Goal: Information Seeking & Learning: Learn about a topic

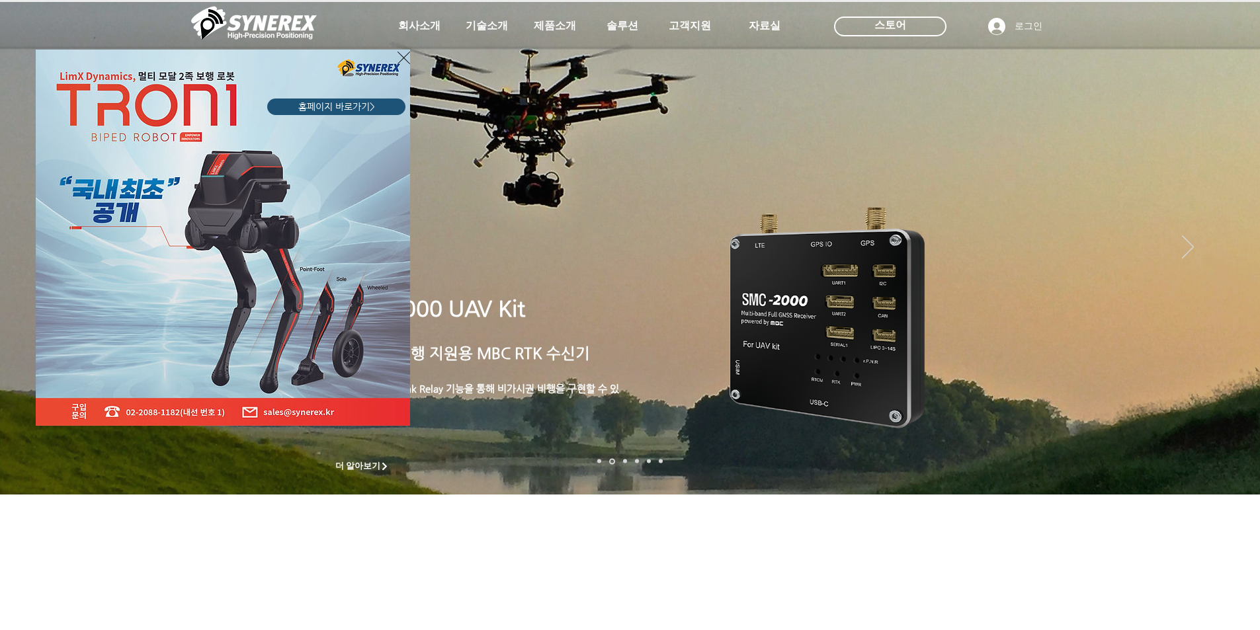
click at [621, 27] on div "LimX Dinamics" at bounding box center [630, 315] width 1260 height 630
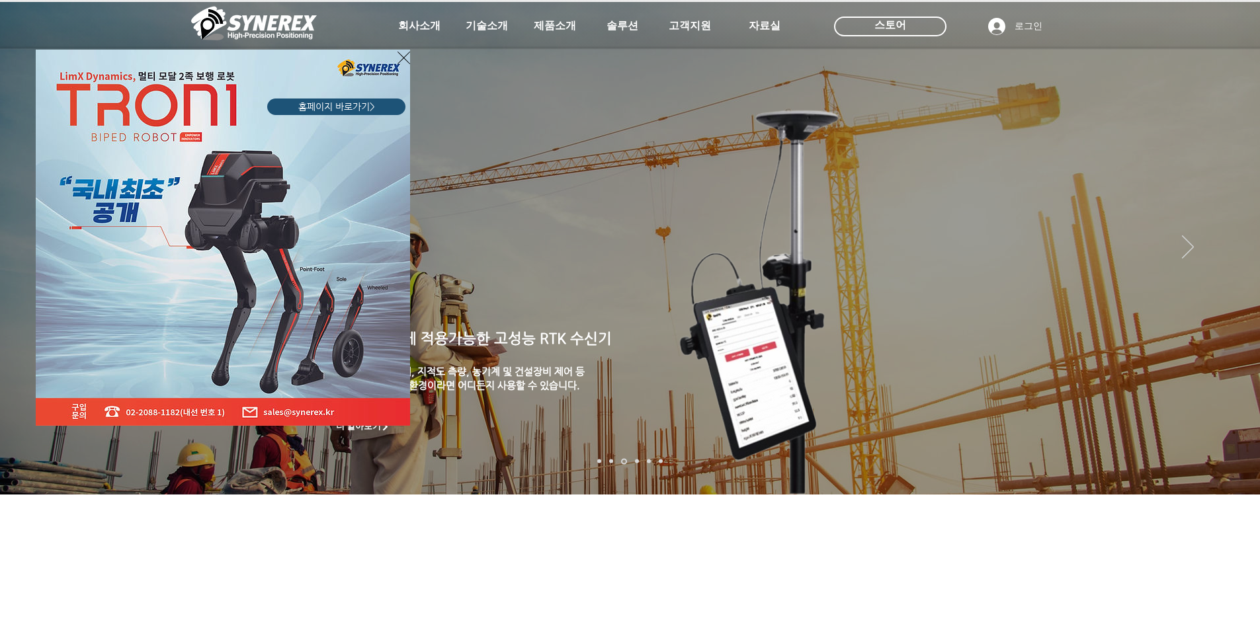
click at [694, 26] on div "LimX Dinamics" at bounding box center [630, 315] width 1260 height 630
click at [276, 220] on img "LimX Dinamics" at bounding box center [223, 238] width 374 height 376
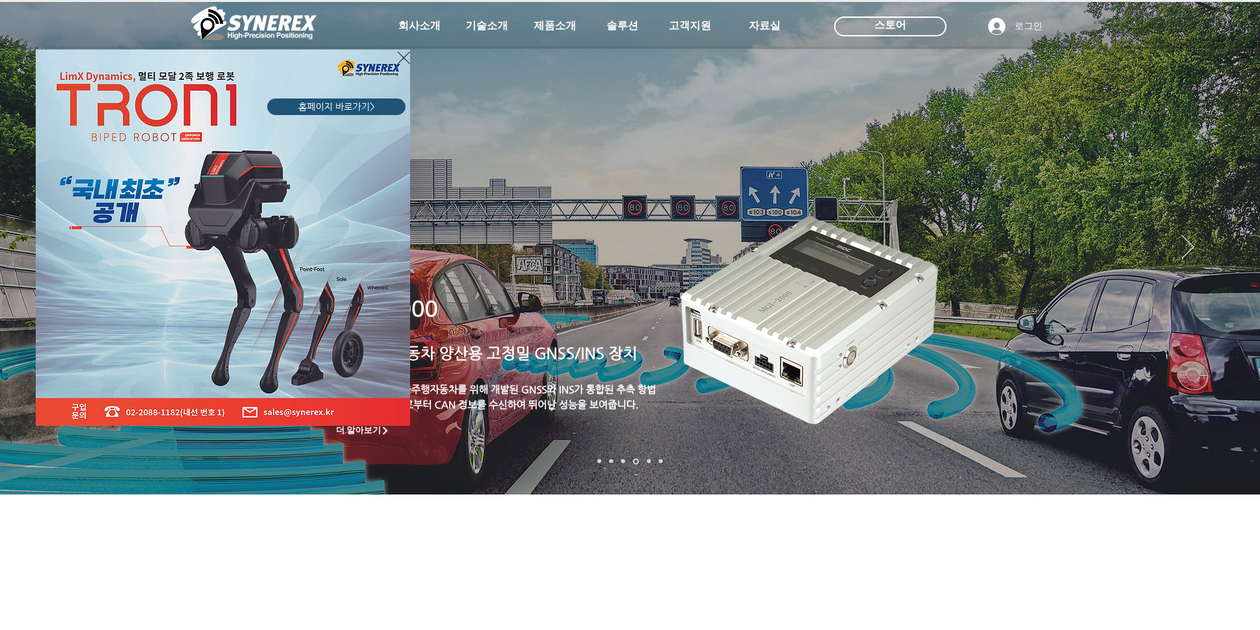
click at [356, 107] on span "홈페이지 바로가기>" at bounding box center [336, 107] width 77 height 13
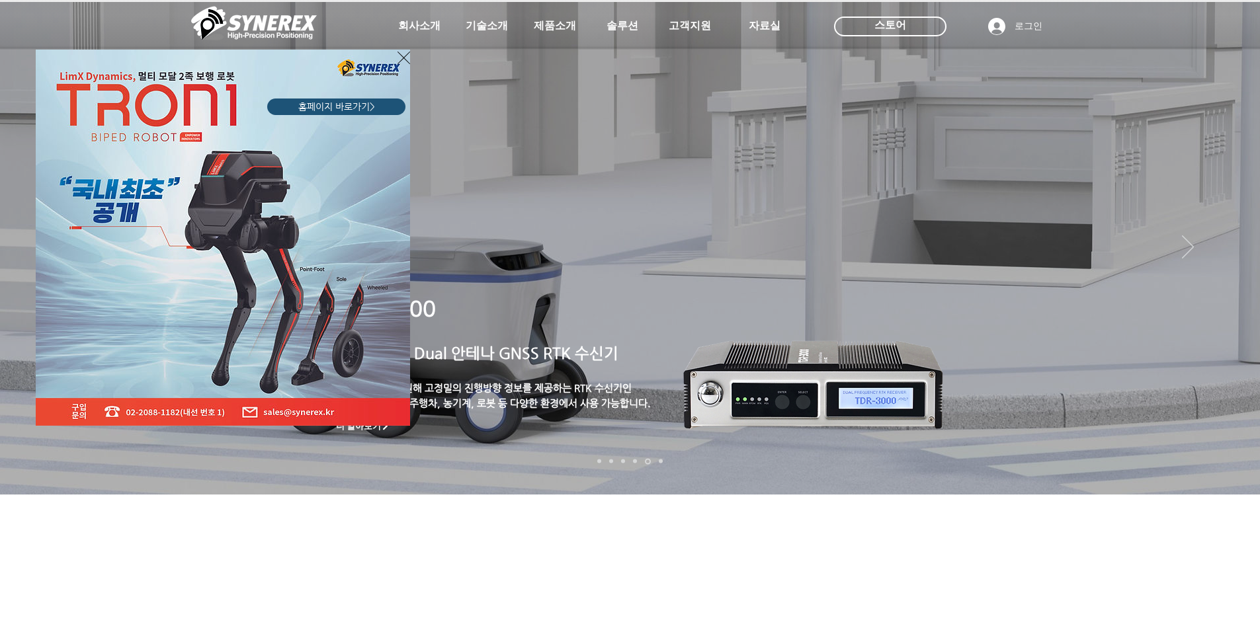
click at [415, 42] on div "LimX Dinamics" at bounding box center [630, 315] width 1260 height 630
click at [419, 27] on div "LimX Dinamics" at bounding box center [630, 315] width 1260 height 630
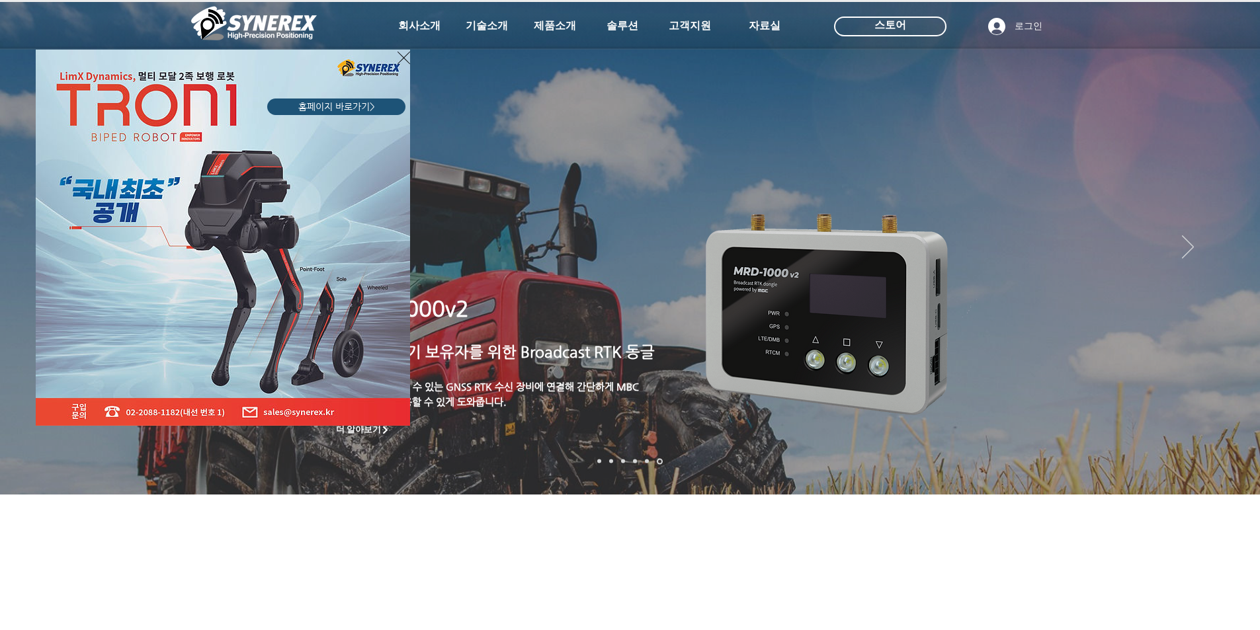
click at [398, 60] on icon "사이트로 돌아가기" at bounding box center [404, 58] width 13 height 17
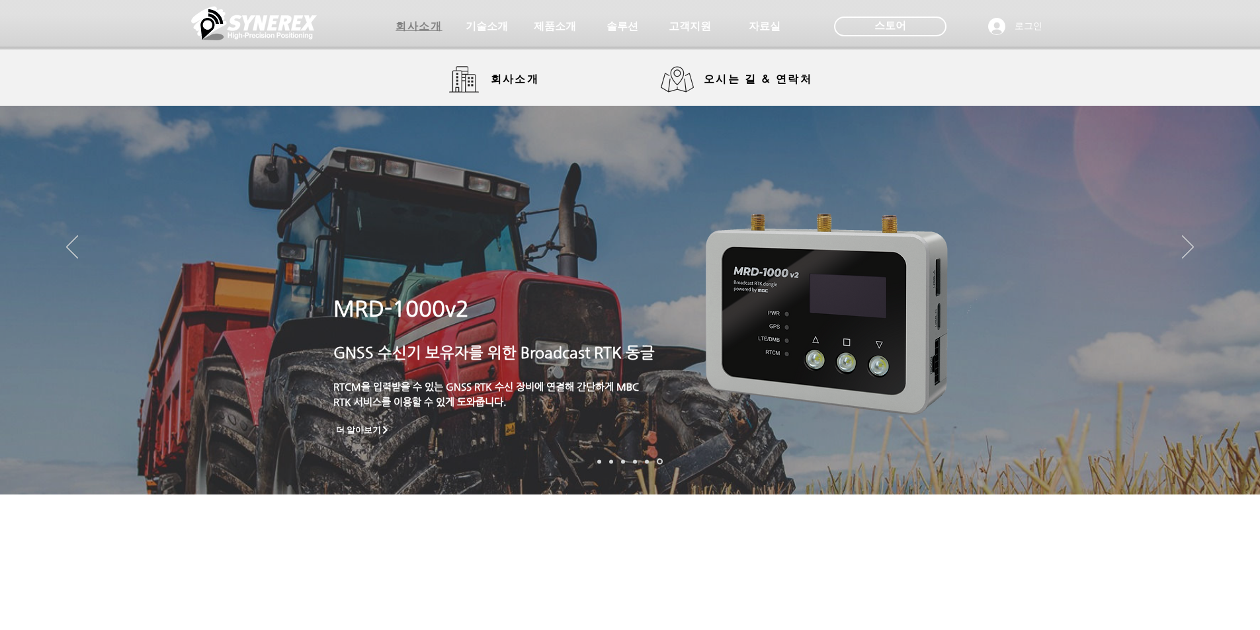
click at [420, 28] on span "회사소개" at bounding box center [419, 27] width 46 height 14
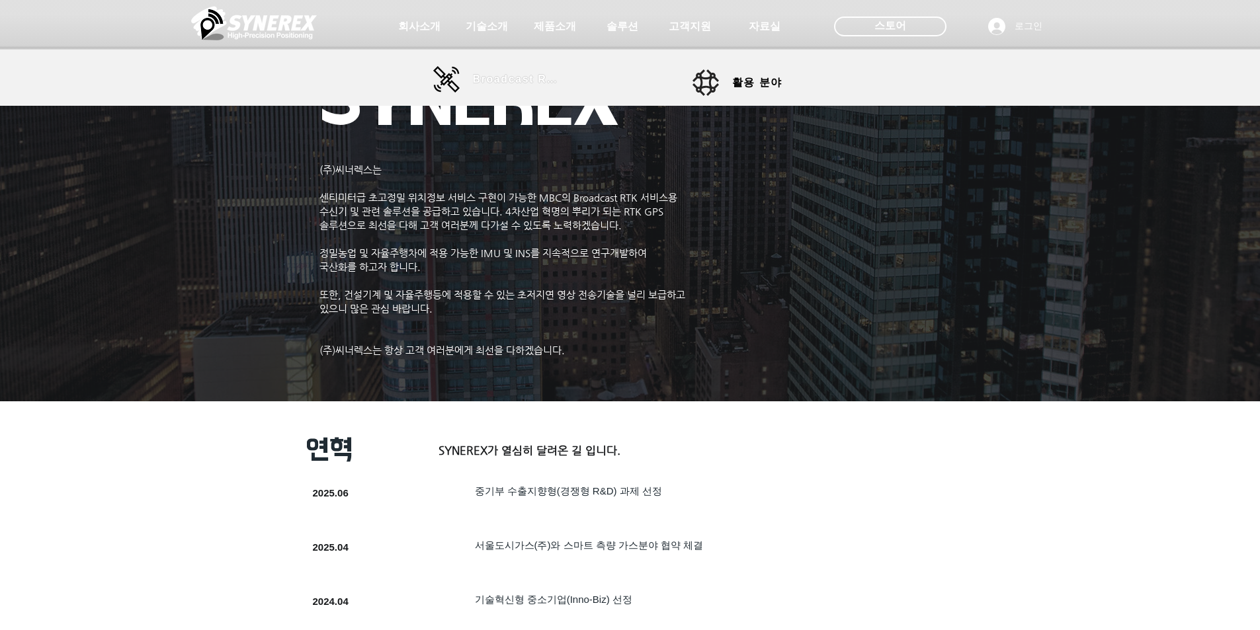
click at [501, 75] on span "Broadcast RTK" at bounding box center [517, 79] width 89 height 12
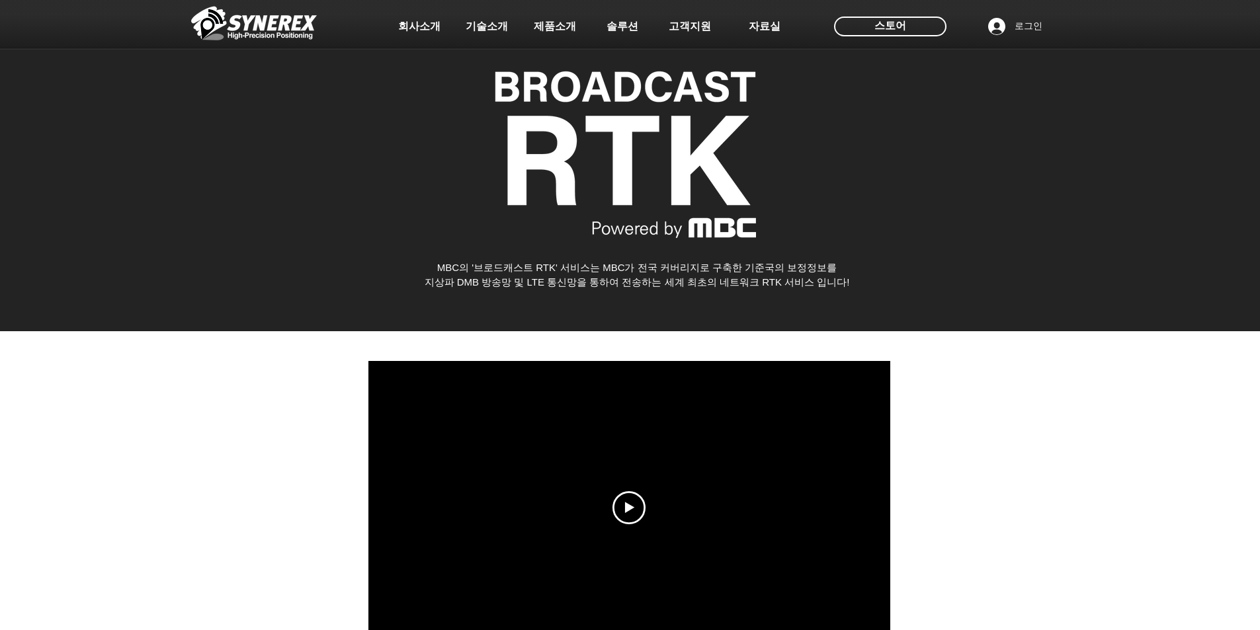
scroll to position [198, 0]
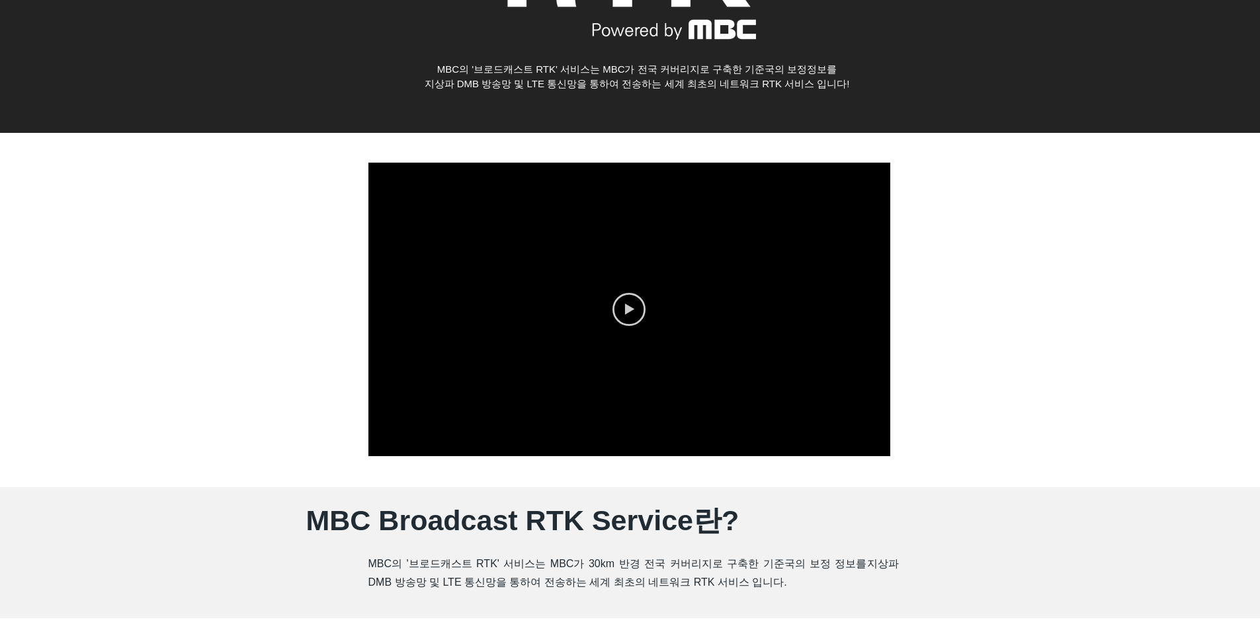
click at [629, 306] on icon "Play video" at bounding box center [629, 309] width 9 height 11
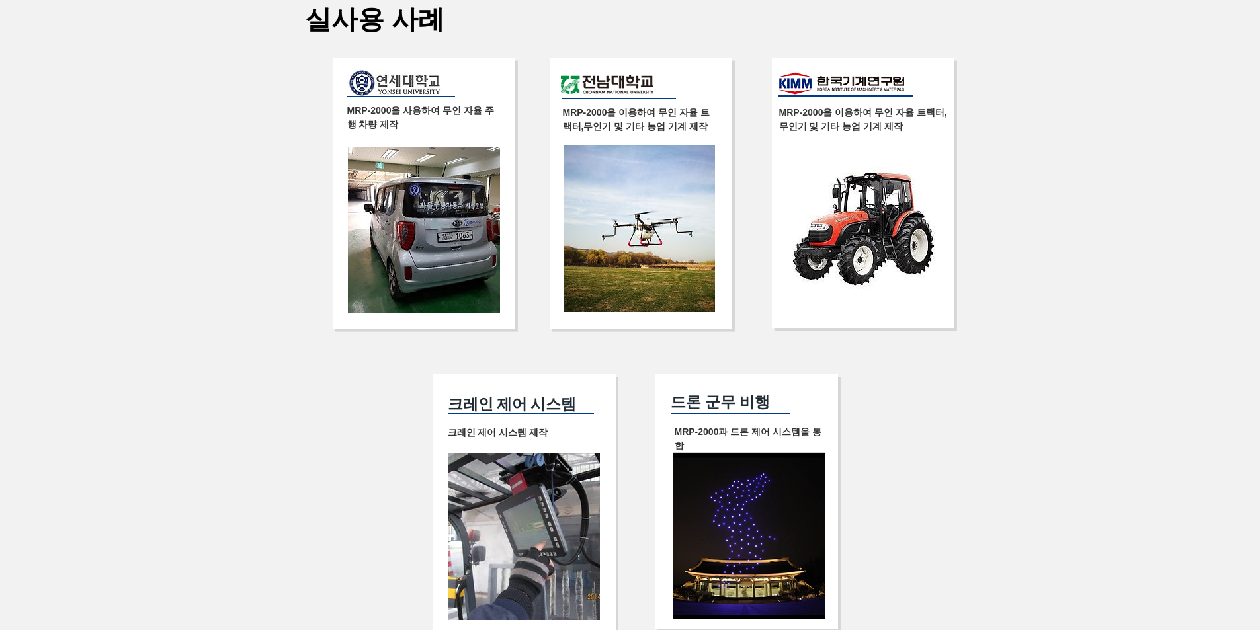
scroll to position [2447, 0]
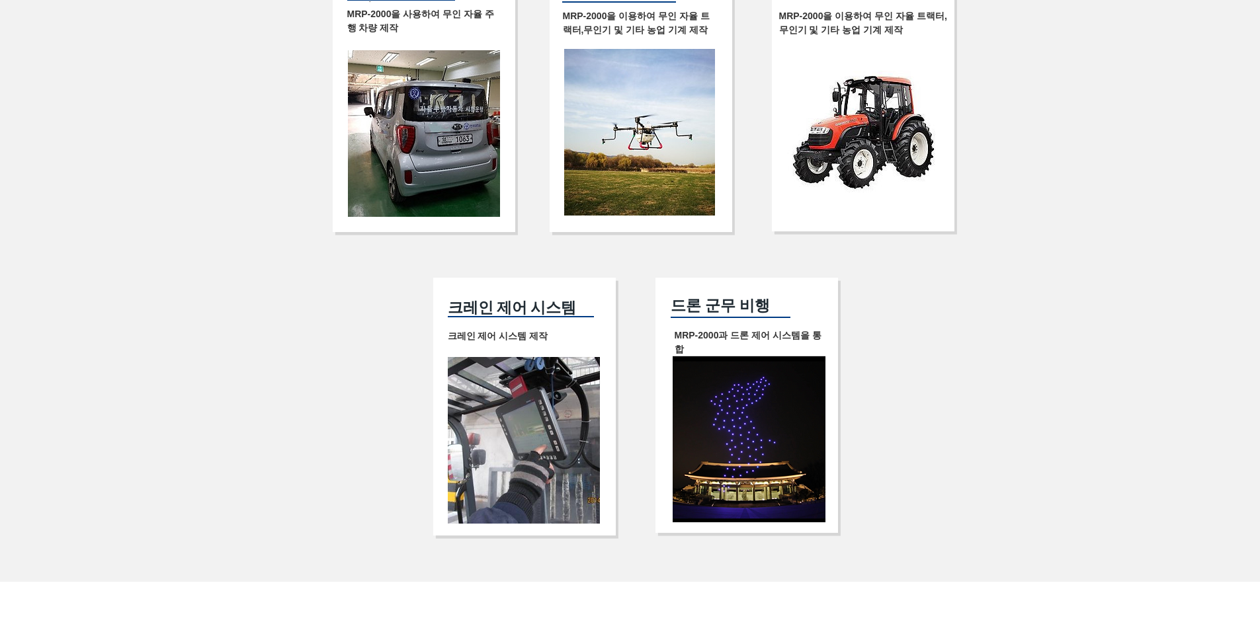
click at [704, 314] on span "드론 군무 비행" at bounding box center [721, 305] width 100 height 17
click at [743, 437] on img at bounding box center [749, 439] width 153 height 167
click at [523, 428] on img at bounding box center [524, 440] width 152 height 167
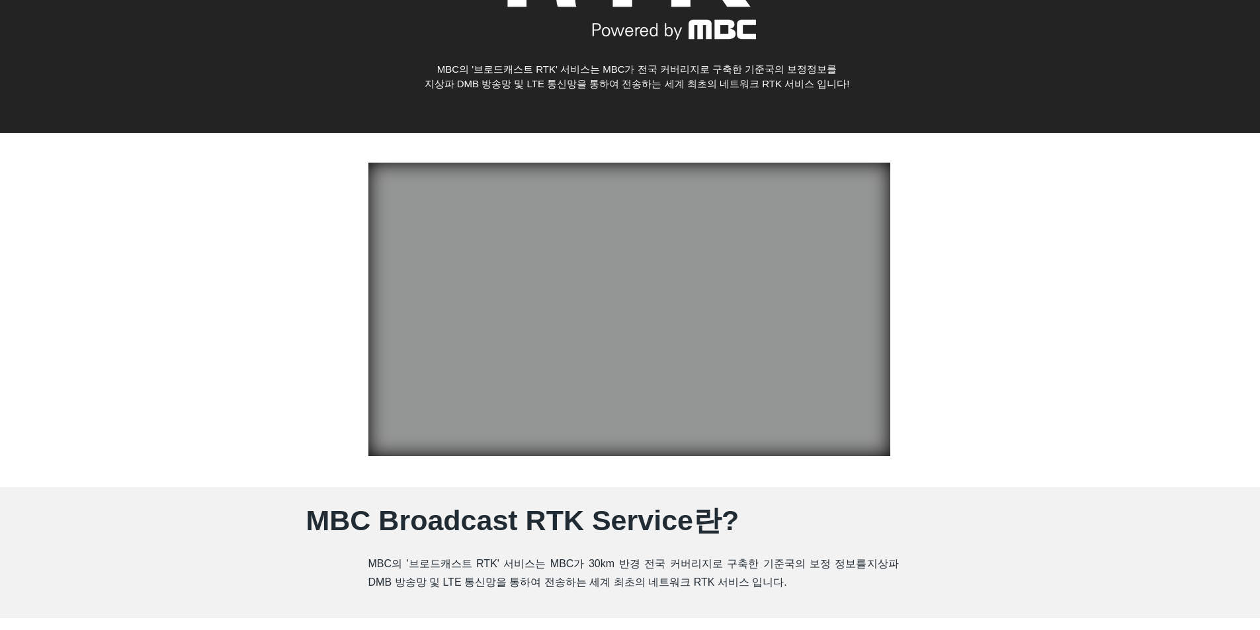
scroll to position [0, 0]
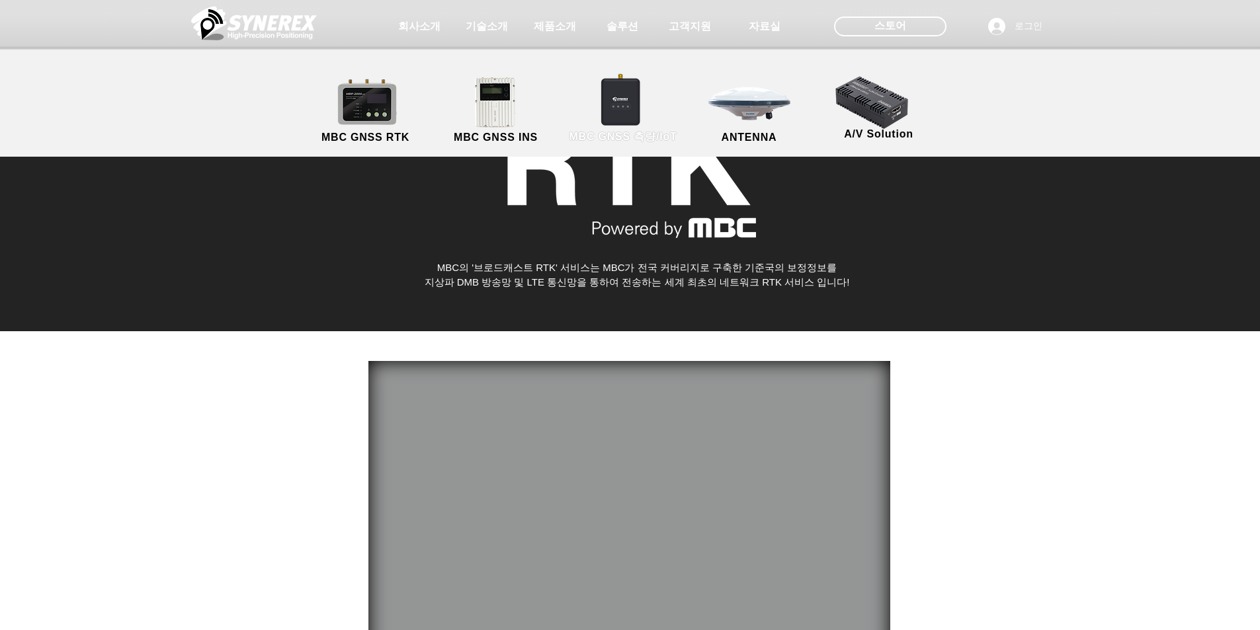
click at [607, 108] on link "MBC GNSS 측량/IoT" at bounding box center [623, 110] width 129 height 69
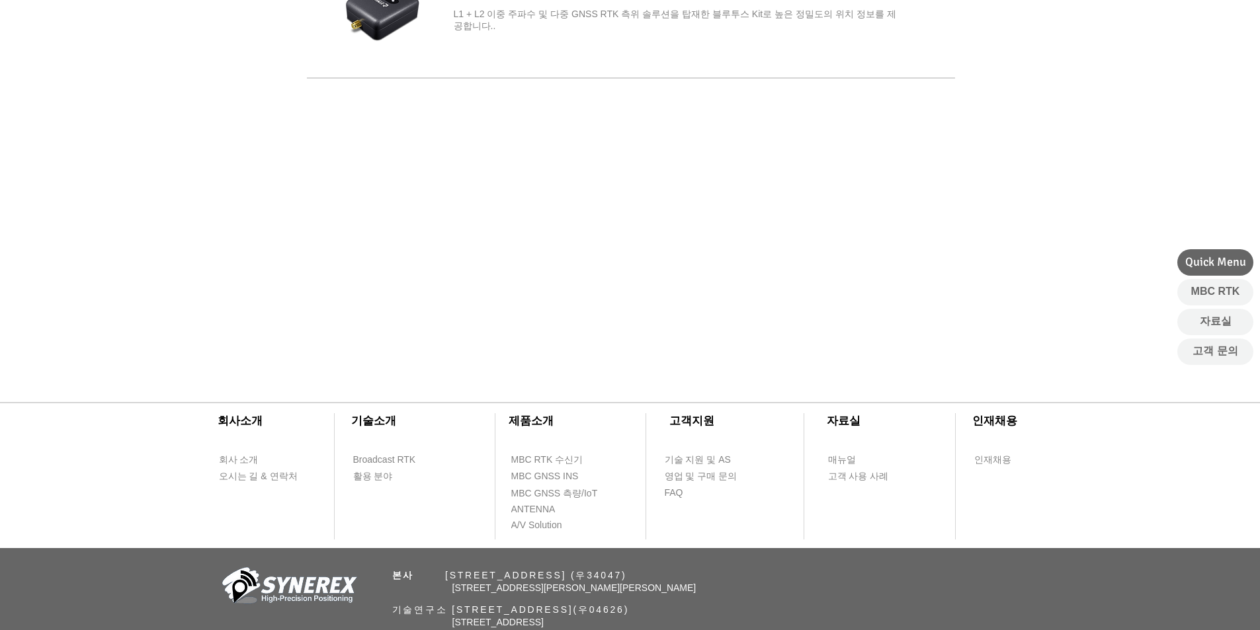
scroll to position [331, 0]
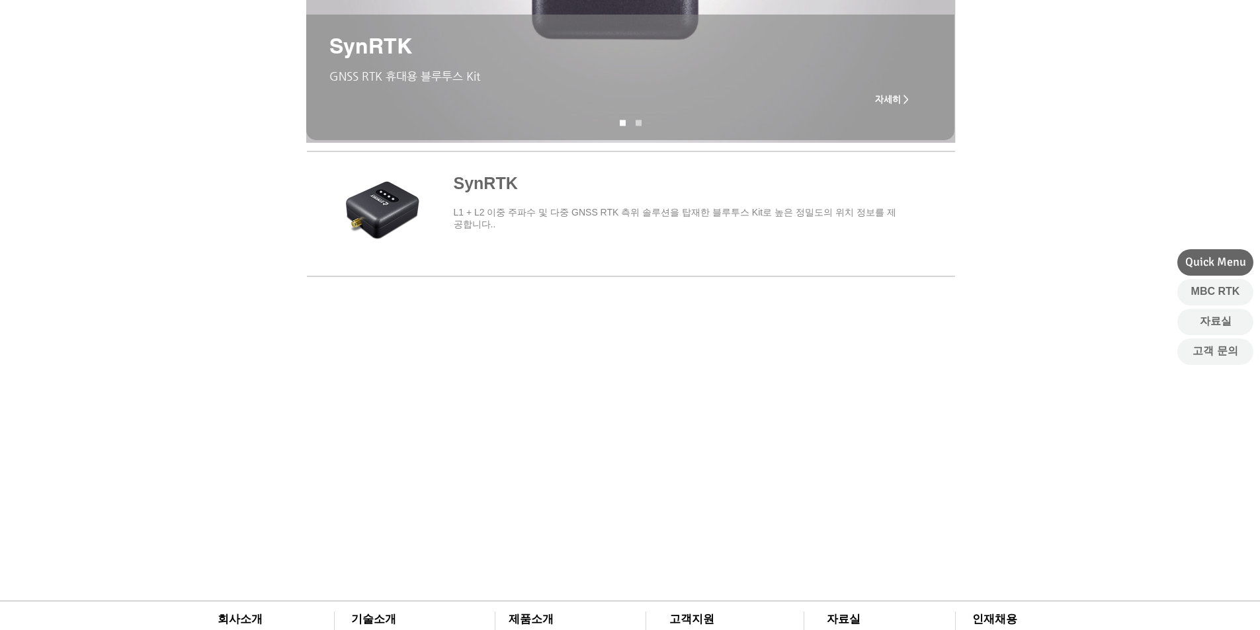
click at [503, 185] on span "main content" at bounding box center [630, 211] width 648 height 123
